Goal: Task Accomplishment & Management: Complete application form

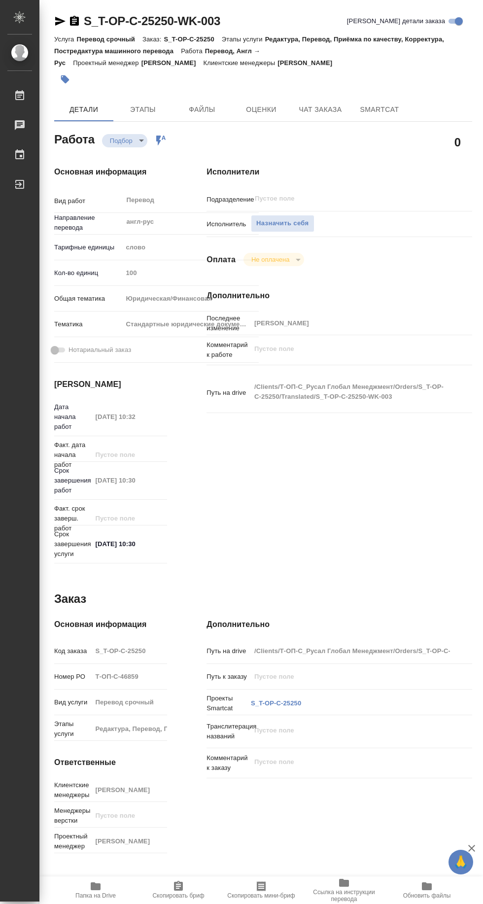
click at [103, 899] on span "Папка на Drive" at bounding box center [95, 895] width 40 height 7
type textarea "x"
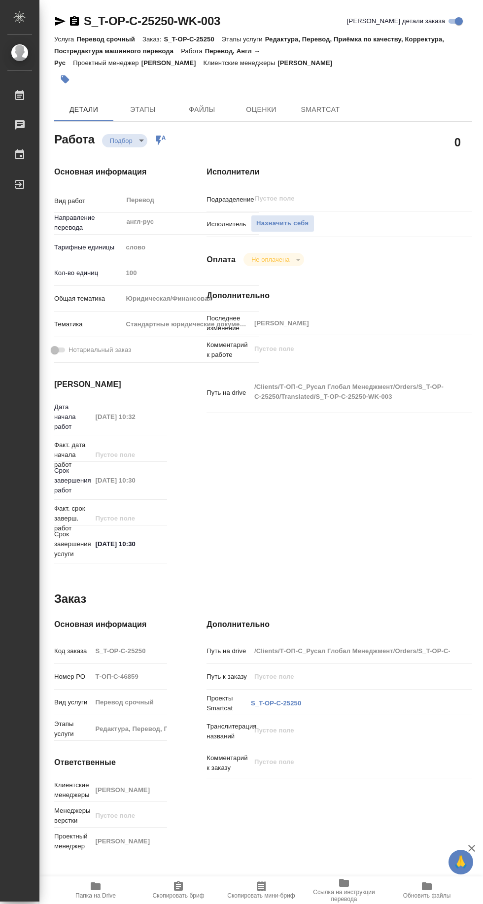
type textarea "x"
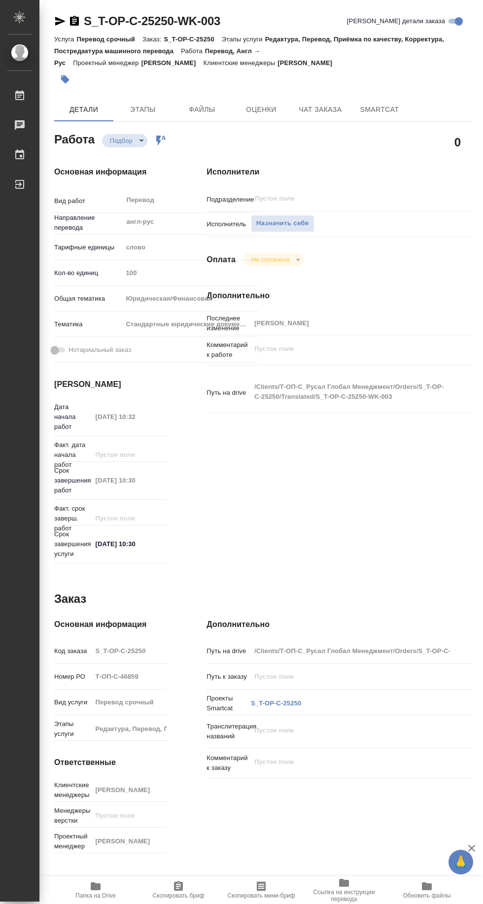
type textarea "x"
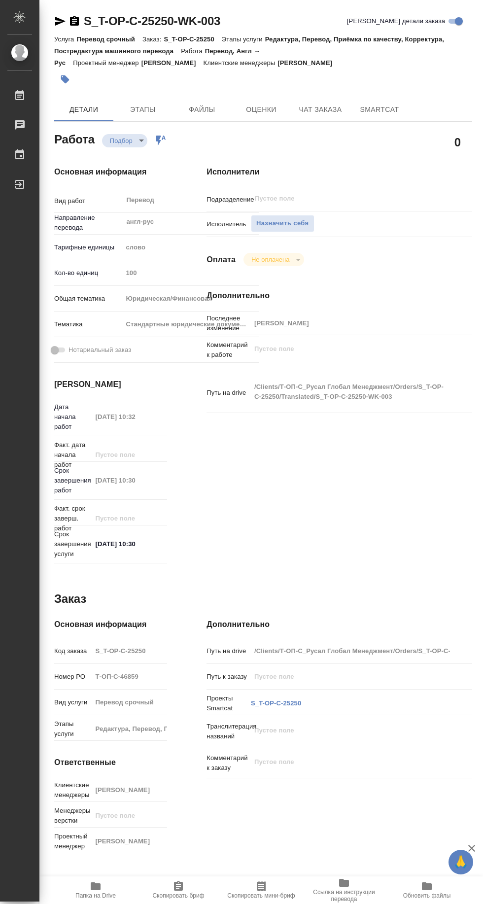
type textarea "x"
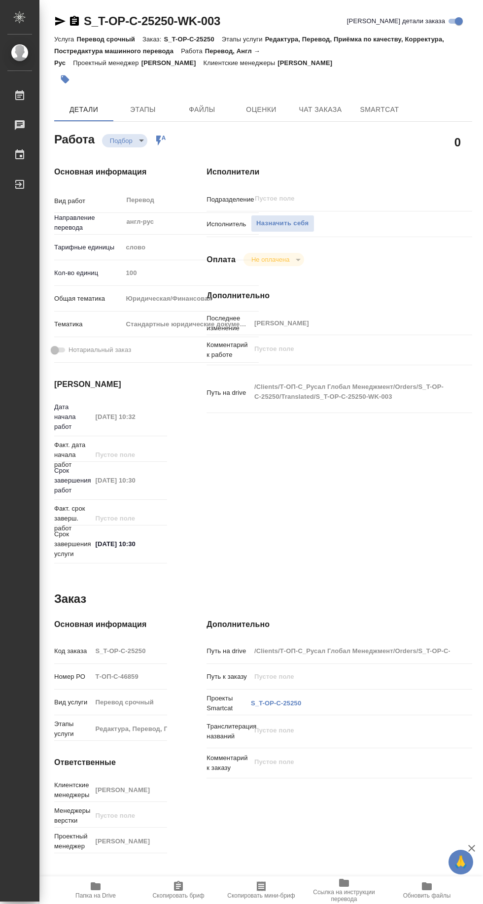
type textarea "x"
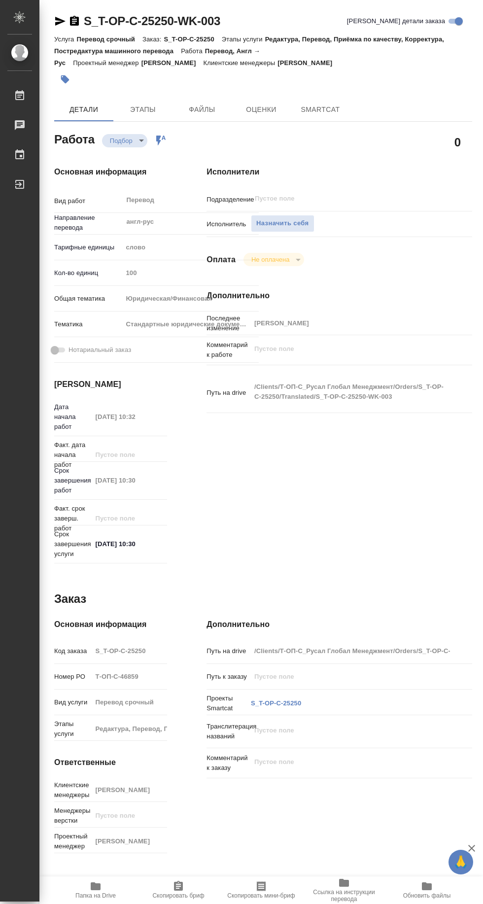
type textarea "x"
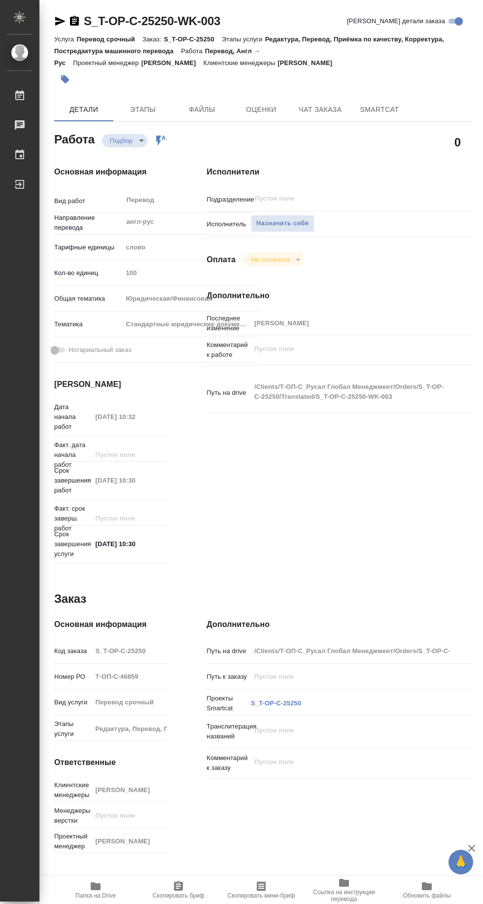
type textarea "x"
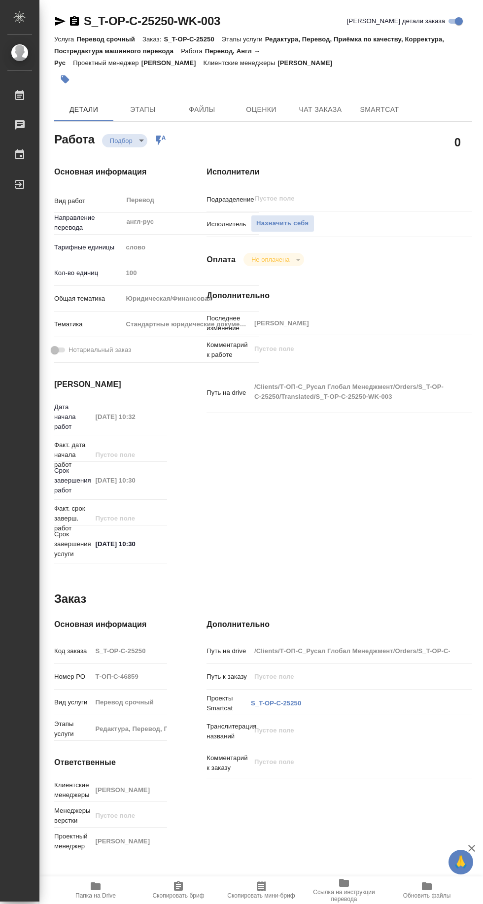
type textarea "x"
click at [99, 896] on span "Папка на Drive" at bounding box center [95, 895] width 40 height 7
type textarea "x"
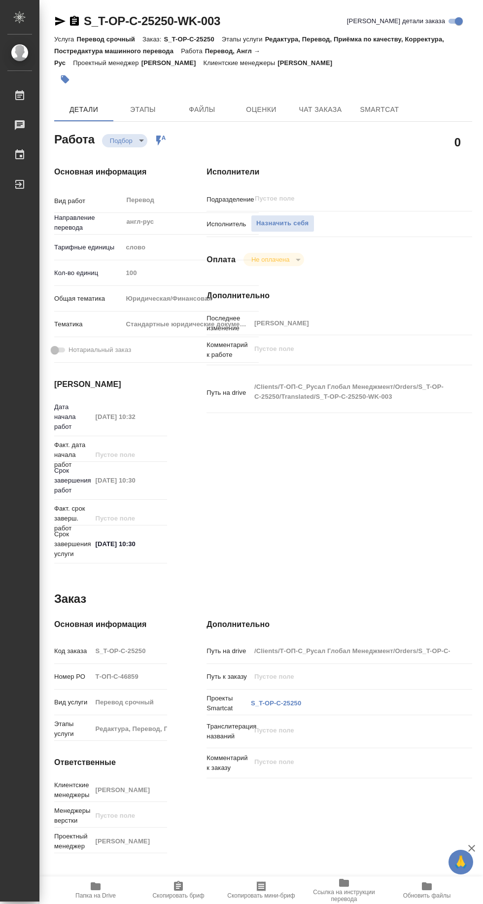
type textarea "x"
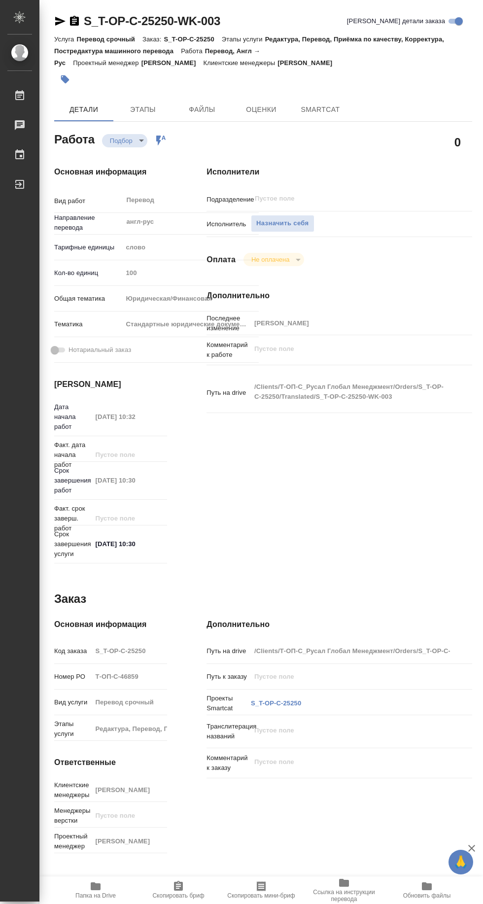
type textarea "x"
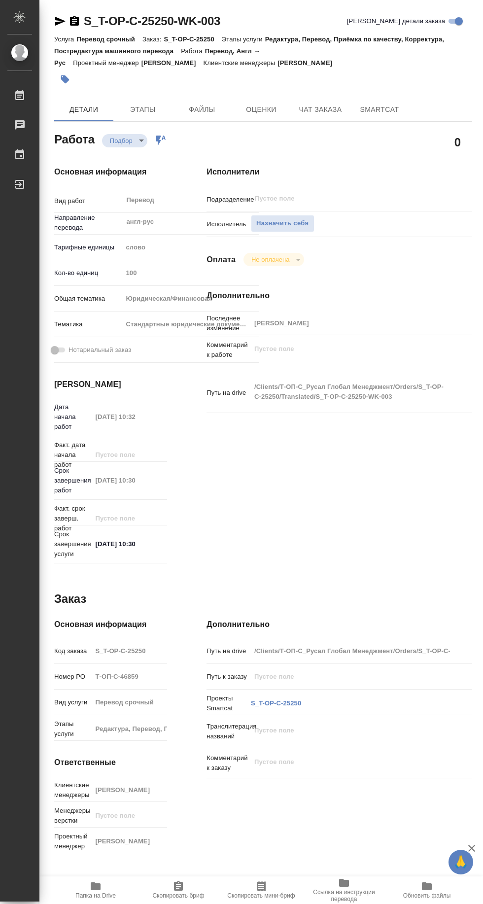
type textarea "x"
click at [288, 228] on span "Назначить себя" at bounding box center [282, 223] width 52 height 11
type textarea "x"
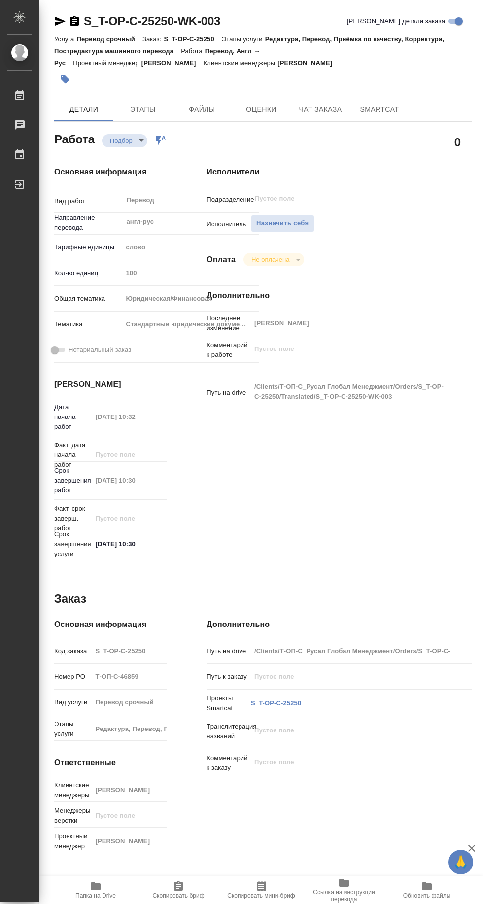
type textarea "x"
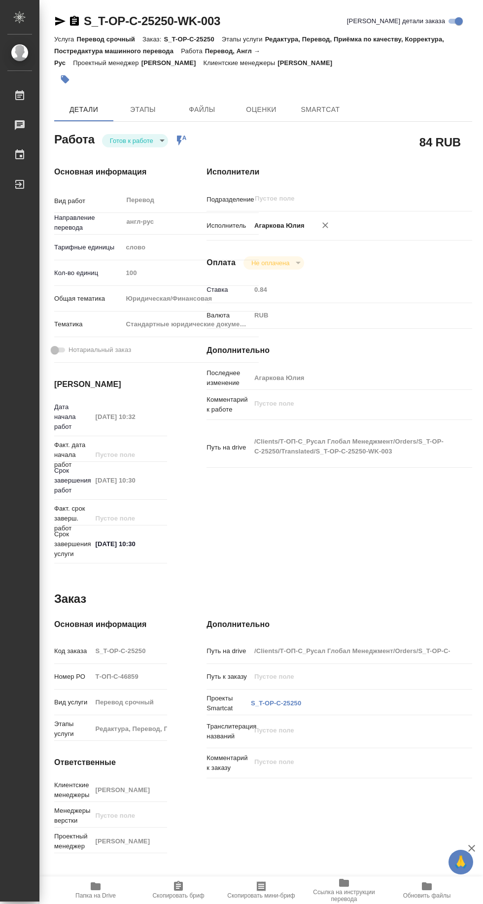
type textarea "x"
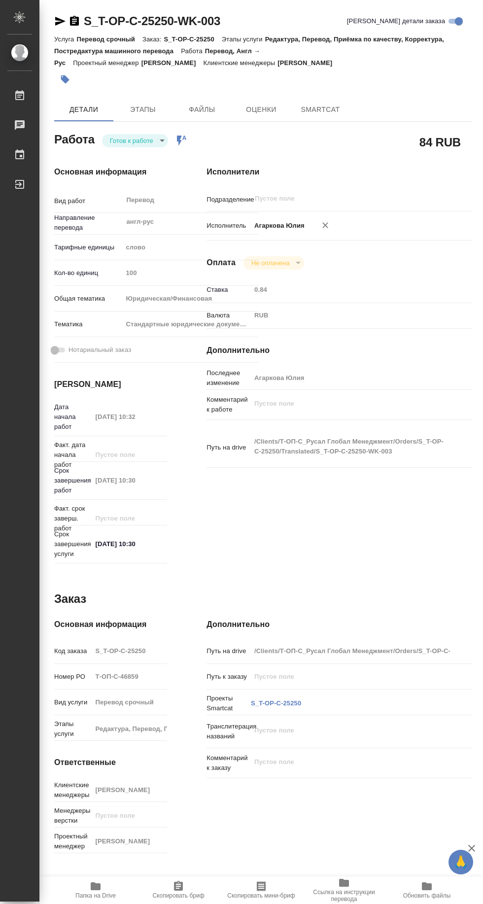
type textarea "x"
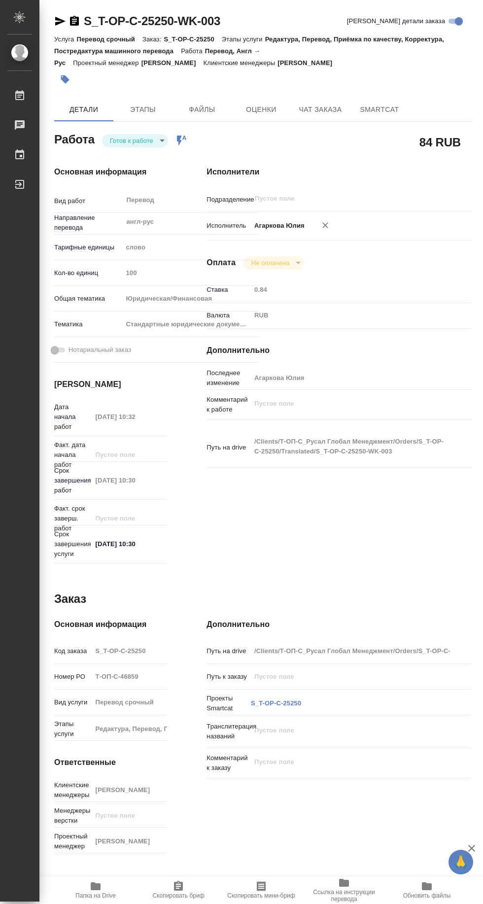
type textarea "x"
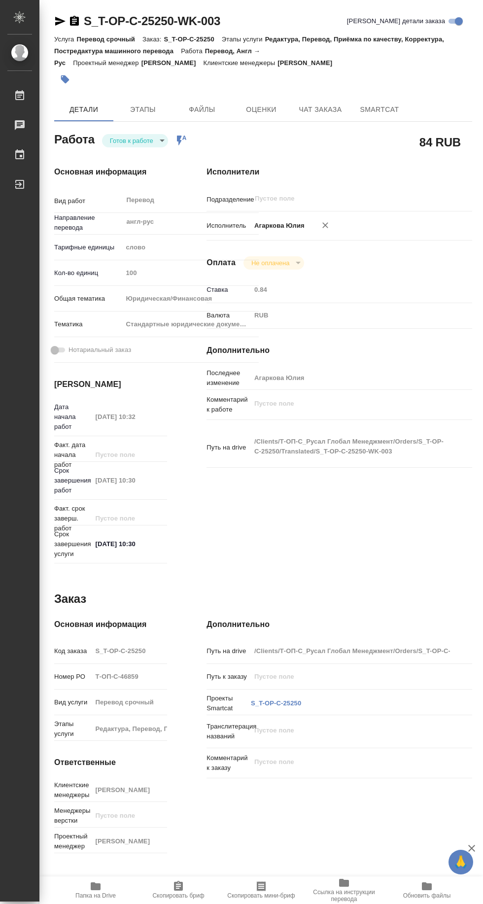
type textarea "x"
